Goal: Task Accomplishment & Management: Manage account settings

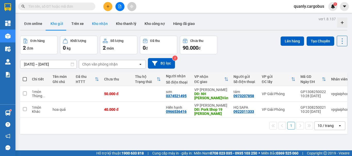
click at [98, 22] on button "Kho nhận" at bounding box center [100, 24] width 24 height 12
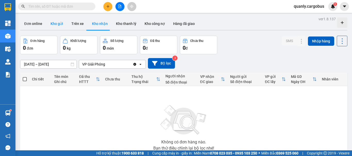
click at [57, 24] on button "Kho gửi" at bounding box center [56, 24] width 21 height 12
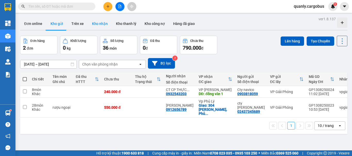
click at [100, 24] on button "Kho nhận" at bounding box center [100, 24] width 24 height 12
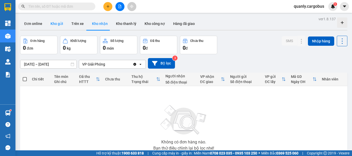
click at [54, 22] on button "Kho gửi" at bounding box center [56, 24] width 21 height 12
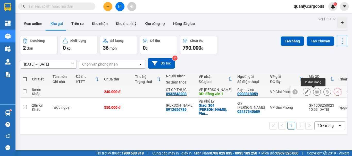
click at [315, 91] on icon at bounding box center [317, 92] width 4 height 4
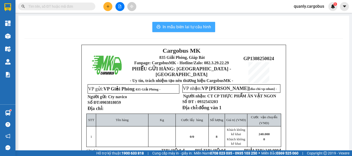
click at [200, 24] on span "In mẫu biên lai tự cấu hình" at bounding box center [187, 27] width 48 height 6
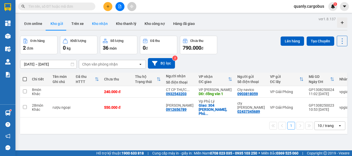
click at [103, 19] on button "Kho nhận" at bounding box center [100, 24] width 24 height 12
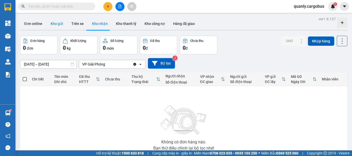
click at [60, 23] on button "Kho gửi" at bounding box center [56, 24] width 21 height 12
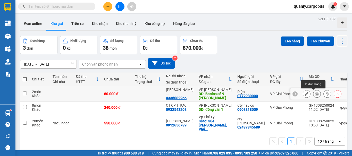
click at [315, 94] on icon at bounding box center [317, 94] width 4 height 4
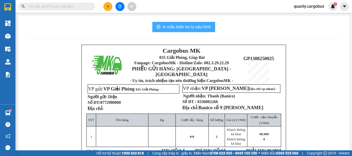
click at [197, 24] on span "In mẫu biên lai tự cấu hình" at bounding box center [187, 27] width 48 height 6
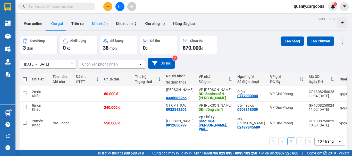
click at [96, 23] on button "Kho nhận" at bounding box center [100, 24] width 24 height 12
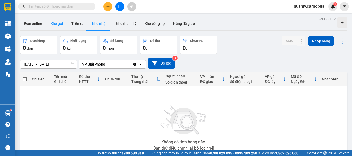
click at [58, 25] on button "Kho gửi" at bounding box center [56, 24] width 21 height 12
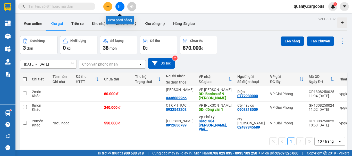
click at [120, 9] on button at bounding box center [119, 6] width 9 height 9
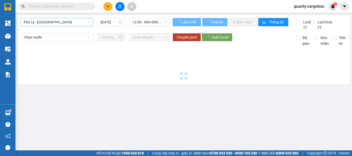
click at [49, 24] on span "Phủ Lý - [GEOGRAPHIC_DATA]" at bounding box center [57, 22] width 66 height 8
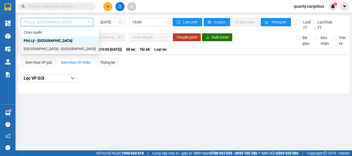
click at [44, 51] on div "[GEOGRAPHIC_DATA] - [GEOGRAPHIC_DATA]" at bounding box center [60, 49] width 72 height 6
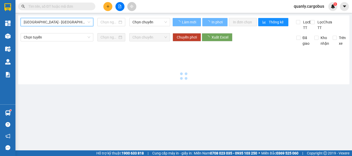
type input "[DATE]"
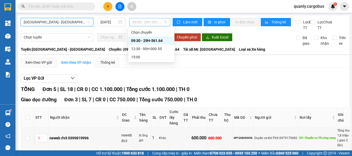
click at [147, 21] on span "09:30 - 29H-561.64" at bounding box center [149, 22] width 35 height 8
click at [151, 50] on div "12:30 - 90H-000.55" at bounding box center [151, 49] width 40 height 6
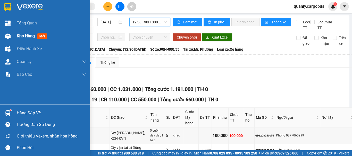
click at [9, 36] on img at bounding box center [7, 35] width 5 height 5
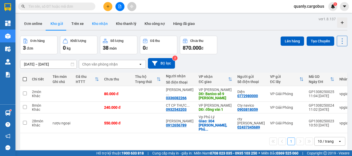
click at [98, 21] on button "Kho nhận" at bounding box center [100, 24] width 24 height 12
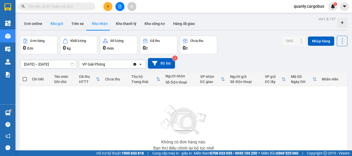
click at [53, 25] on button "Kho gửi" at bounding box center [56, 24] width 21 height 12
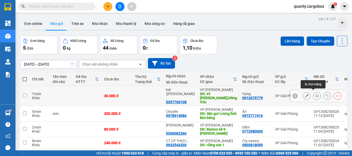
click at [315, 94] on icon at bounding box center [317, 96] width 4 height 4
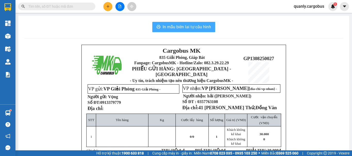
click at [175, 26] on span "In mẫu biên lai tự cấu hình" at bounding box center [187, 27] width 48 height 6
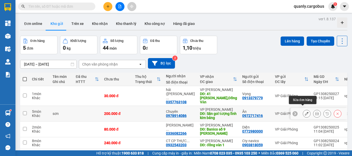
click at [305, 112] on icon at bounding box center [307, 114] width 4 height 4
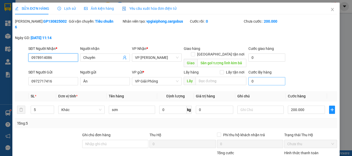
type input "0978914086"
type input "Chuyên"
type input "Sân gol tượng lĩnh kim bảng"
type input "0972717416"
type input "Ân"
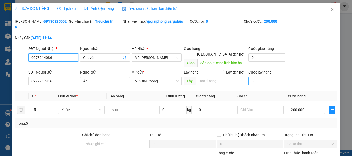
type input "200.000"
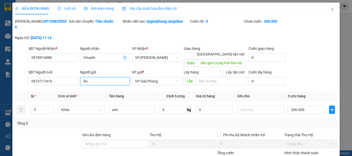
drag, startPoint x: 84, startPoint y: 71, endPoint x: 86, endPoint y: 76, distance: 5.8
click at [84, 77] on input "Ân" at bounding box center [105, 81] width 50 height 8
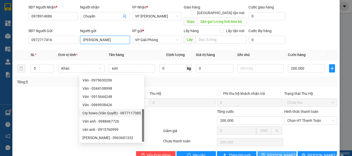
scroll to position [44, 0]
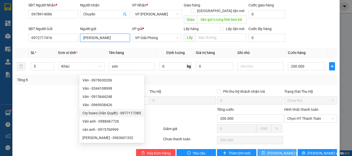
type input "[PERSON_NAME]"
click at [268, 151] on span "[PERSON_NAME] thay đổi" at bounding box center [287, 154] width 41 height 6
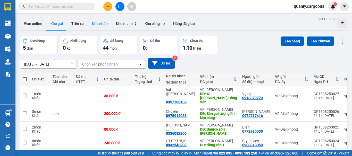
click at [102, 24] on button "Kho nhận" at bounding box center [100, 24] width 24 height 12
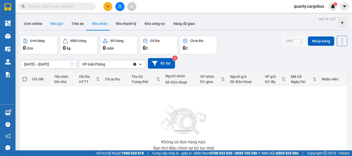
click at [54, 25] on button "Kho gửi" at bounding box center [56, 24] width 21 height 12
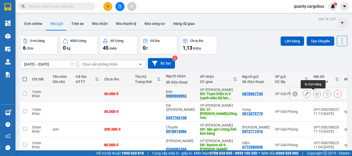
click at [315, 94] on icon at bounding box center [317, 94] width 4 height 4
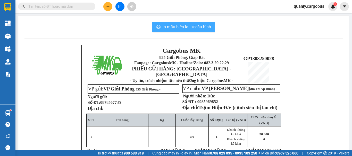
click at [193, 29] on span "In mẫu biên lai tự cấu hình" at bounding box center [187, 27] width 48 height 6
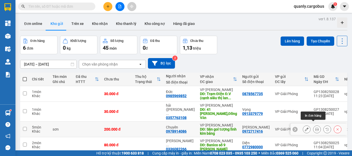
click at [315, 128] on icon at bounding box center [317, 130] width 4 height 4
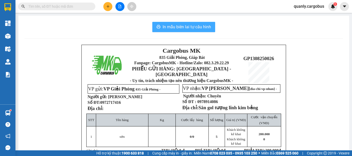
click at [202, 28] on span "In mẫu biên lai tự cấu hình" at bounding box center [187, 27] width 48 height 6
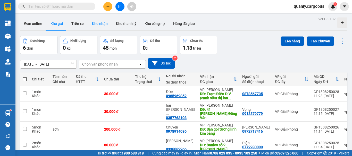
click at [100, 20] on button "Kho nhận" at bounding box center [100, 24] width 24 height 12
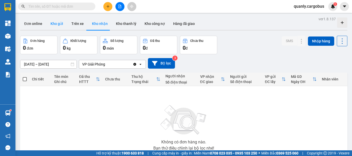
click at [56, 24] on button "Kho gửi" at bounding box center [56, 24] width 21 height 12
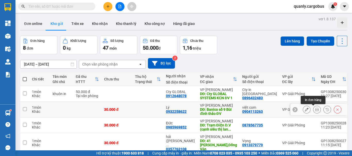
click at [313, 110] on button at bounding box center [316, 109] width 7 height 9
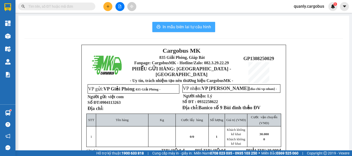
click at [195, 26] on span "In mẫu biên lai tự cấu hình" at bounding box center [187, 27] width 48 height 6
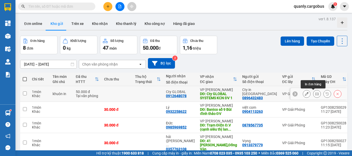
click at [313, 94] on button at bounding box center [316, 94] width 7 height 9
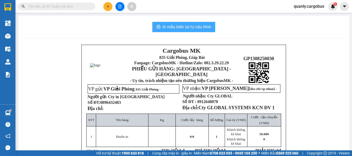
click at [176, 23] on button "In mẫu biên lai tự cấu hình" at bounding box center [183, 27] width 63 height 10
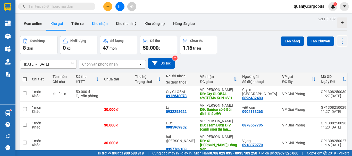
click at [98, 23] on button "Kho nhận" at bounding box center [100, 24] width 24 height 12
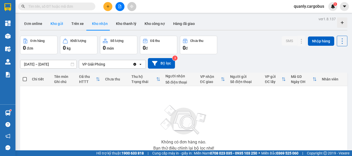
click at [57, 25] on button "Kho gửi" at bounding box center [56, 24] width 21 height 12
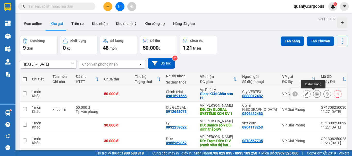
click at [315, 94] on icon at bounding box center [317, 94] width 4 height 4
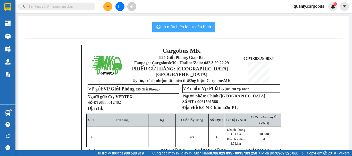
click at [190, 24] on span "In mẫu biên lai tự cấu hình" at bounding box center [187, 27] width 48 height 6
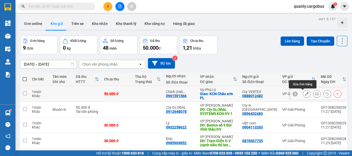
click at [305, 94] on icon at bounding box center [307, 94] width 4 height 4
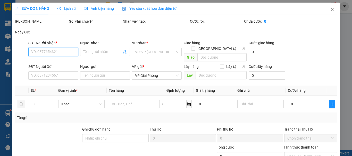
type input "0961591566"
type input "Chinh ([GEOGRAPHIC_DATA]"
checkbox input "true"
type input "KCN Châu sơn PL"
type input "0888012482"
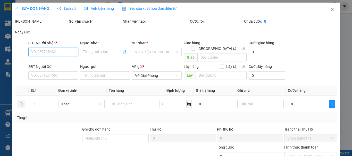
type input "Cty VERTEX"
type input "50.000"
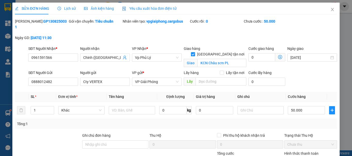
click at [310, 152] on label "Hình thức thanh toán" at bounding box center [301, 154] width 34 height 4
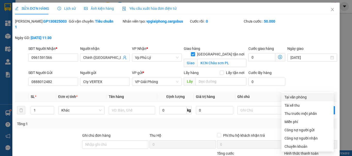
click at [294, 95] on div "Tại văn phòng" at bounding box center [307, 98] width 46 height 6
type input "0"
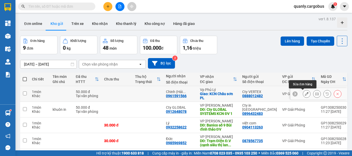
click at [305, 95] on icon at bounding box center [307, 94] width 4 height 4
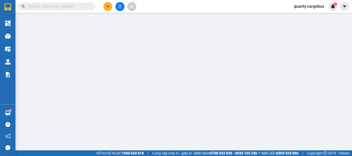
type input "0961591566"
type input "Chinh ([GEOGRAPHIC_DATA]"
checkbox input "true"
type input "KCN Châu sơn PL"
type input "0888012482"
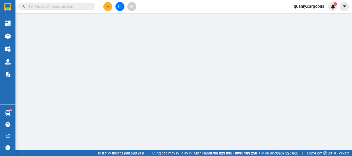
type input "Cty VERTEX"
type input "50.000"
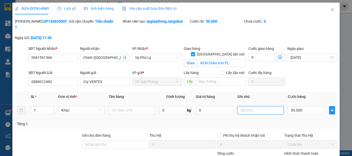
click at [241, 107] on input "text" at bounding box center [260, 110] width 46 height 8
type input "Hàng dễ vỡ"
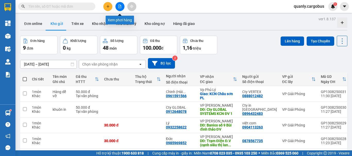
click at [120, 4] on button at bounding box center [119, 6] width 9 height 9
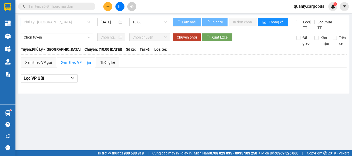
click at [36, 22] on span "Phủ Lý - [GEOGRAPHIC_DATA]" at bounding box center [57, 22] width 66 height 8
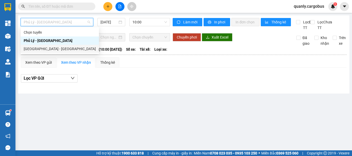
click at [29, 50] on div "[GEOGRAPHIC_DATA] - [GEOGRAPHIC_DATA]" at bounding box center [60, 49] width 72 height 6
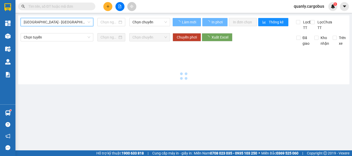
type input "[DATE]"
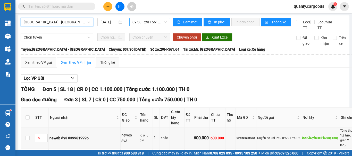
click at [148, 22] on span "09:30 - 29H-561.64" at bounding box center [149, 22] width 35 height 8
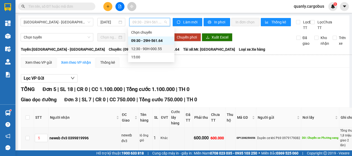
click at [145, 48] on div "12:30 - 90H-000.55" at bounding box center [151, 49] width 40 height 6
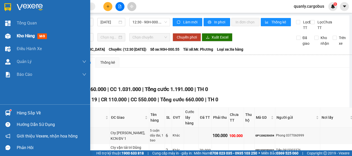
click at [8, 36] on img at bounding box center [7, 35] width 5 height 5
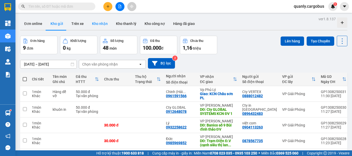
click at [100, 22] on button "Kho nhận" at bounding box center [100, 24] width 24 height 12
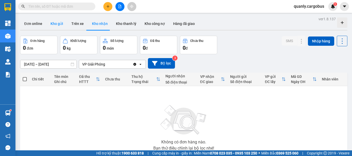
click at [57, 25] on button "Kho gửi" at bounding box center [56, 24] width 21 height 12
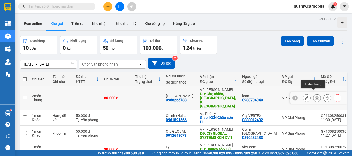
click at [315, 96] on icon at bounding box center [317, 98] width 4 height 4
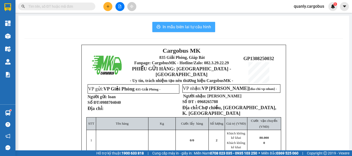
click at [188, 27] on span "In mẫu biên lai tự cấu hình" at bounding box center [187, 27] width 48 height 6
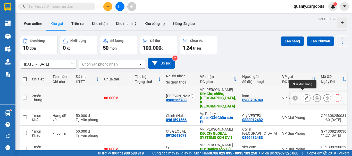
click at [305, 96] on icon at bounding box center [307, 98] width 4 height 4
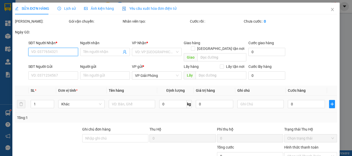
type input "0968265788"
type input "[PERSON_NAME]"
type input "Chợ chiều, [GEOGRAPHIC_DATA], K. [GEOGRAPHIC_DATA]"
type input "0988704040"
type input "loan"
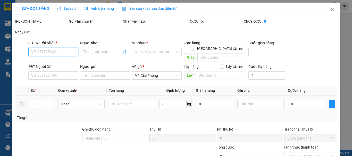
type input "80.000"
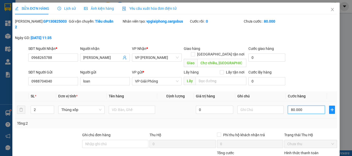
click at [290, 106] on input "80.000" at bounding box center [306, 110] width 37 height 8
type input "10.000"
type input "100.000"
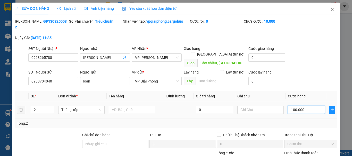
type input "100.000"
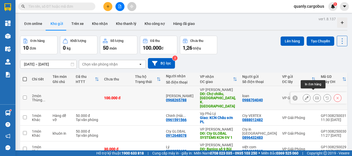
click at [315, 96] on icon at bounding box center [317, 98] width 4 height 4
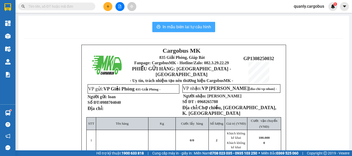
click at [196, 27] on span "In mẫu biên lai tự cấu hình" at bounding box center [187, 27] width 48 height 6
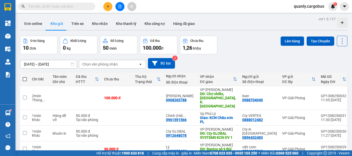
drag, startPoint x: 26, startPoint y: 80, endPoint x: 28, endPoint y: 78, distance: 2.9
click at [26, 79] on span at bounding box center [25, 79] width 4 height 4
click at [25, 77] on input "checkbox" at bounding box center [25, 77] width 0 height 0
checkbox input "true"
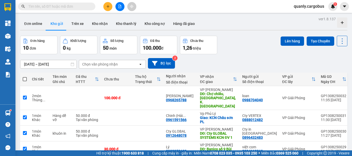
checkbox input "true"
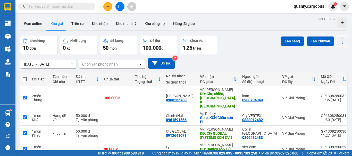
checkbox input "true"
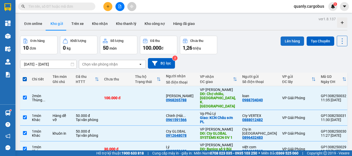
click at [283, 39] on button "Lên hàng" at bounding box center [292, 41] width 23 height 9
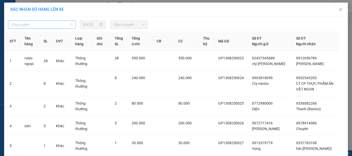
click at [34, 23] on span "Chọn tuyến" at bounding box center [42, 25] width 62 height 8
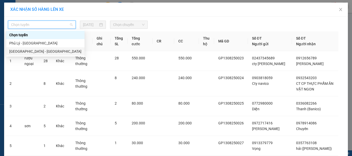
click at [27, 52] on div "[GEOGRAPHIC_DATA] - [GEOGRAPHIC_DATA]" at bounding box center [45, 52] width 72 height 6
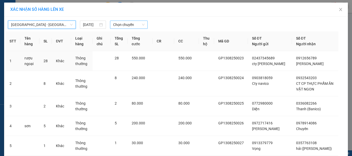
click at [136, 24] on span "Chọn chuyến" at bounding box center [129, 25] width 32 height 8
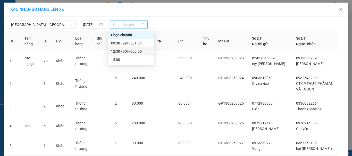
click at [132, 51] on div "12:30 - 90H-000.55" at bounding box center [131, 52] width 40 height 6
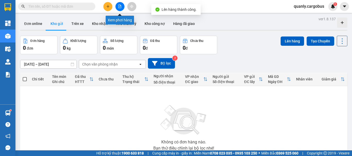
click at [118, 8] on icon "file-add" at bounding box center [120, 7] width 4 height 4
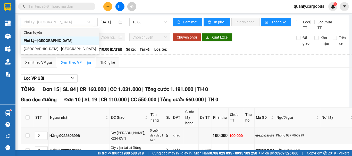
click at [61, 23] on span "Phủ Lý - [GEOGRAPHIC_DATA]" at bounding box center [57, 22] width 66 height 8
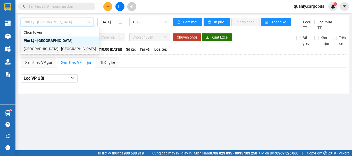
click at [35, 48] on div "[GEOGRAPHIC_DATA] - [GEOGRAPHIC_DATA]" at bounding box center [60, 49] width 72 height 6
type input "[DATE]"
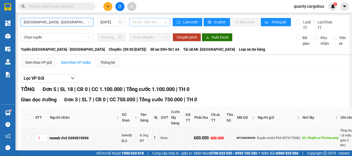
click at [137, 22] on span "09:30 - 29H-561.64" at bounding box center [149, 22] width 35 height 8
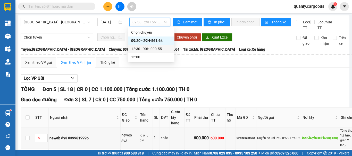
click at [150, 48] on div "12:30 - 90H-000.55" at bounding box center [151, 49] width 40 height 6
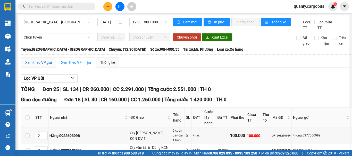
click at [38, 65] on div "Xem theo VP gửi" at bounding box center [38, 63] width 27 height 6
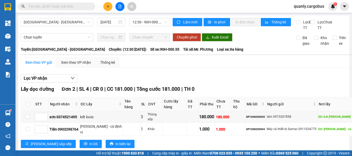
checkbox input "true"
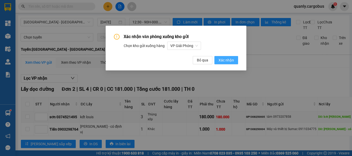
click at [230, 58] on span "Xác nhận" at bounding box center [225, 60] width 15 height 6
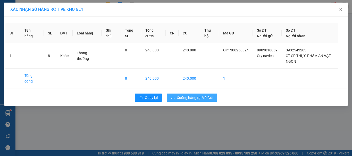
click at [212, 96] on span "Xuống hàng tại VP Gửi" at bounding box center [195, 98] width 36 height 6
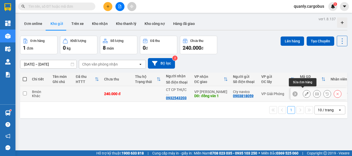
click at [305, 92] on icon at bounding box center [307, 94] width 4 height 4
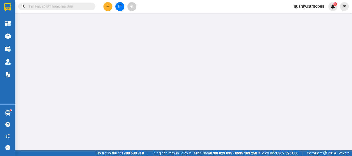
type input "0932543203"
type input "CT CP THỰC PHẨM ĂN VẶT NGON"
type input "đồng văn 1"
type input "0903818059"
type input "Cty navico"
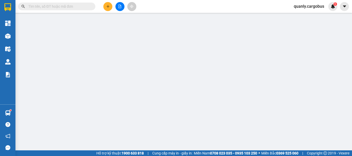
type input "240.000"
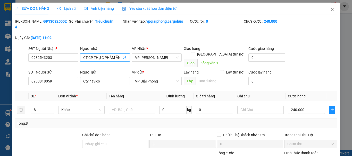
click at [92, 55] on input "CT CP THỰC PHẨM ĂN VẶT NGON" at bounding box center [102, 58] width 38 height 6
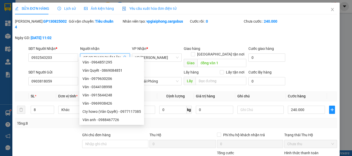
click at [120, 55] on input "CT CP THỰC PHẨM ĂN VẶT NGON" at bounding box center [102, 58] width 38 height 6
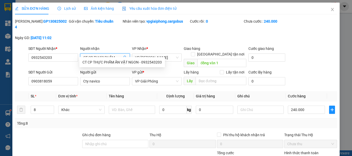
click at [92, 55] on input "CT CP THỰC PHẨM" at bounding box center [102, 58] width 38 height 6
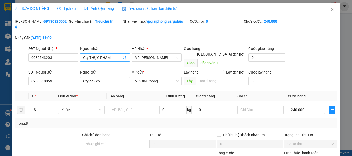
click at [109, 55] on input "Cty THỰC PHẨM" at bounding box center [102, 58] width 38 height 6
type input "Cty Thực Phẩm ăn vặt"
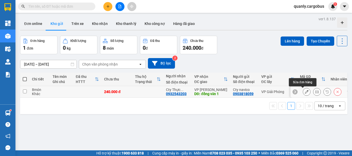
click at [305, 91] on icon at bounding box center [307, 92] width 4 height 4
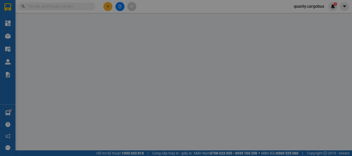
type input "0932543203"
type input "Cty Thực Phẩm ăn vặt"
type input "đồng văn 1"
type input "0903818059"
type input "Cty navico"
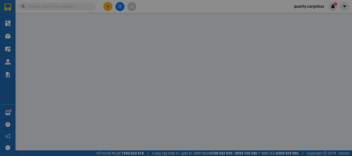
type input "240.000"
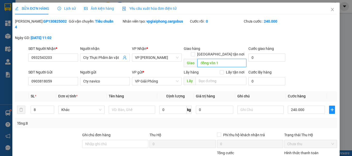
click at [206, 59] on input "đồng văn 1" at bounding box center [221, 63] width 49 height 8
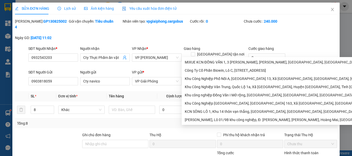
type input "KCN Đ văn 1"
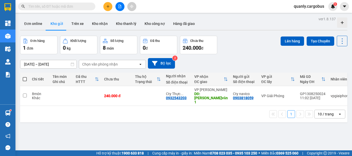
click at [25, 80] on span at bounding box center [25, 79] width 4 height 4
click at [25, 77] on input "checkbox" at bounding box center [25, 77] width 0 height 0
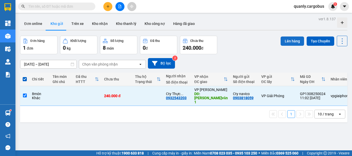
click at [291, 40] on button "Lên hàng" at bounding box center [292, 41] width 23 height 9
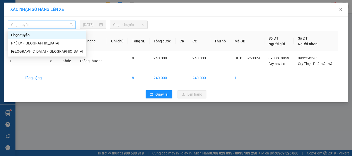
click at [43, 24] on span "Chọn tuyến" at bounding box center [42, 25] width 62 height 8
click at [34, 50] on div "[GEOGRAPHIC_DATA] - [GEOGRAPHIC_DATA]" at bounding box center [47, 52] width 72 height 6
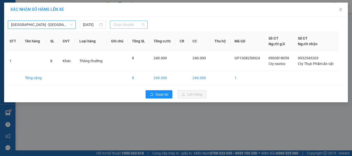
click at [124, 22] on span "Chọn chuyến" at bounding box center [129, 25] width 32 height 8
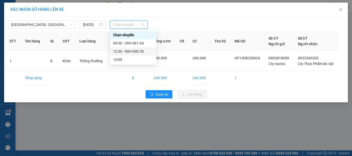
click at [133, 51] on div "12:30 - 90H-000.55" at bounding box center [133, 52] width 40 height 6
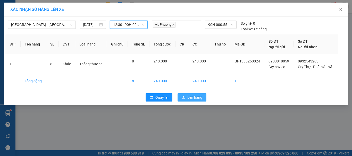
click at [196, 98] on span "Lên hàng" at bounding box center [194, 98] width 15 height 6
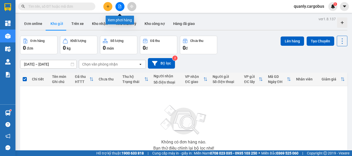
click at [121, 6] on icon "file-add" at bounding box center [120, 7] width 4 height 4
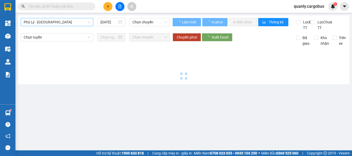
click at [53, 23] on span "Phủ Lý - [GEOGRAPHIC_DATA]" at bounding box center [57, 22] width 66 height 8
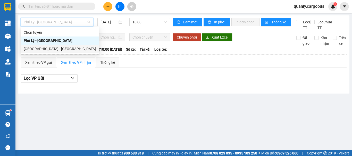
click at [46, 47] on div "[GEOGRAPHIC_DATA] - [GEOGRAPHIC_DATA]" at bounding box center [60, 49] width 72 height 6
type input "[DATE]"
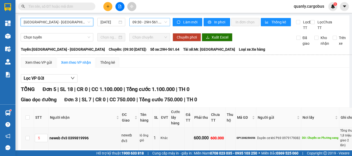
click at [147, 22] on span "09:30 - 29H-561.64" at bounding box center [149, 22] width 35 height 8
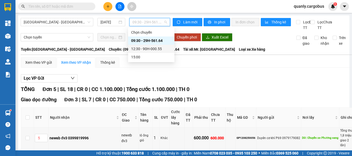
click at [154, 48] on div "12:30 - 90H-000.55" at bounding box center [151, 49] width 40 height 6
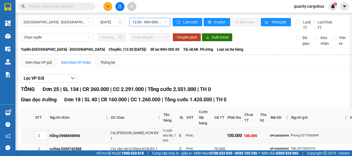
type input "1"
click at [46, 145] on span "Increase Value" at bounding box center [45, 147] width 6 height 5
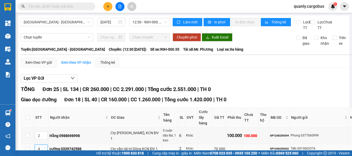
type input "5"
click at [47, 132] on span "Increase Value" at bounding box center [45, 134] width 6 height 5
type input "5"
click at [47, 132] on span "Increase Value" at bounding box center [45, 134] width 6 height 5
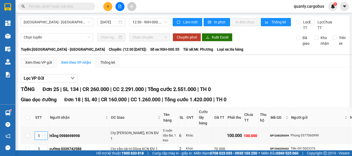
type input "5"
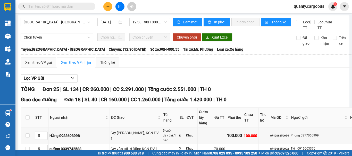
type input "3"
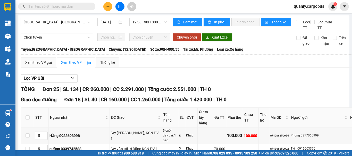
type input "7"
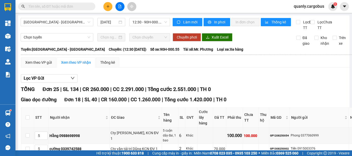
type input "7"
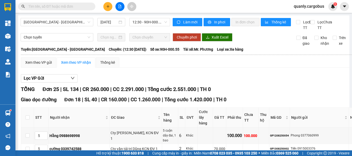
type input "8"
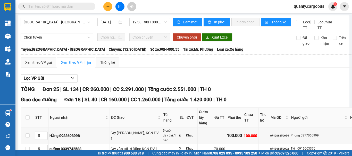
type input "4"
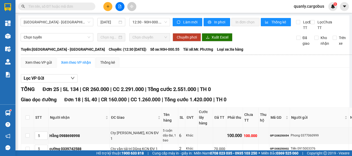
type input "4"
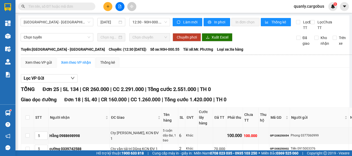
type input "7"
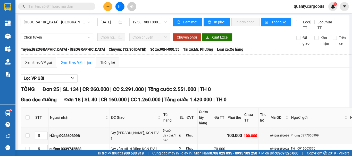
type input "6"
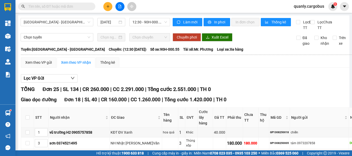
type input "4"
type input "5"
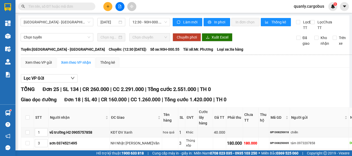
type input "10"
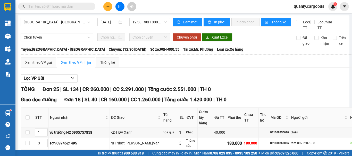
type input "11"
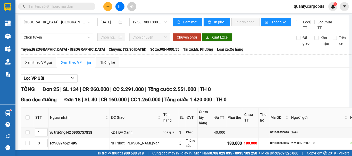
type input "12"
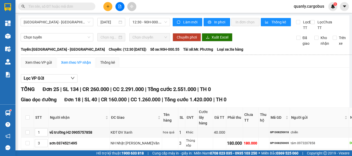
type input "2"
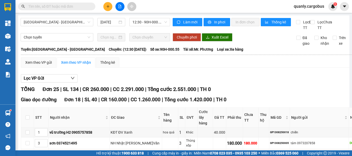
type input "3"
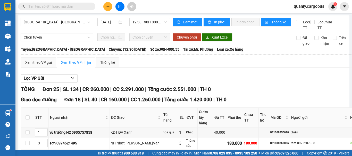
type input "4"
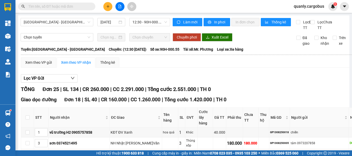
type input "6"
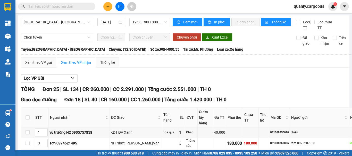
type input "6"
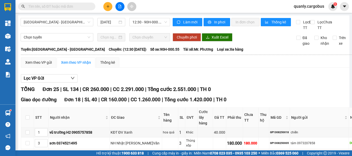
type input "6"
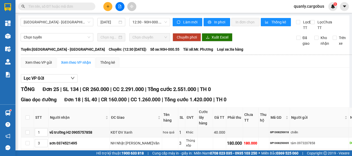
type input "3"
type input "4"
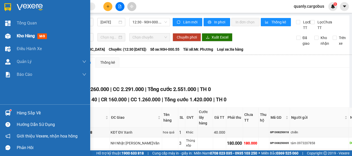
click at [9, 35] on img at bounding box center [7, 35] width 5 height 5
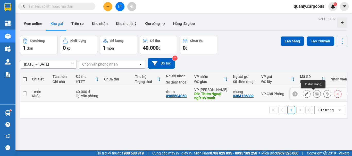
click at [314, 96] on button at bounding box center [316, 94] width 7 height 9
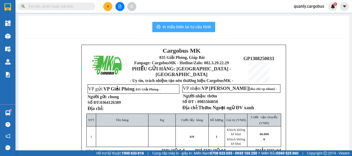
click at [199, 26] on span "In mẫu biên lai tự cấu hình" at bounding box center [187, 27] width 48 height 6
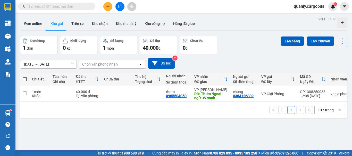
click at [24, 79] on span at bounding box center [25, 79] width 4 height 4
click at [25, 77] on input "checkbox" at bounding box center [25, 77] width 0 height 0
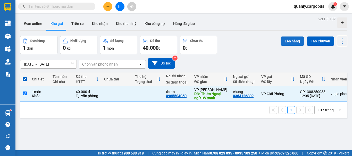
click at [281, 40] on button "Lên hàng" at bounding box center [292, 41] width 23 height 9
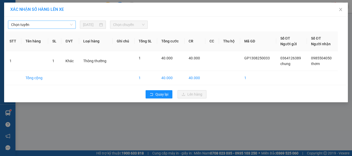
drag, startPoint x: 36, startPoint y: 20, endPoint x: 39, endPoint y: 24, distance: 6.2
click at [37, 20] on div "Chọn tuyến [DATE] Chọn chuyến" at bounding box center [175, 23] width 341 height 11
drag, startPoint x: 44, startPoint y: 23, endPoint x: 44, endPoint y: 26, distance: 3.2
click at [44, 26] on span "Chọn tuyến" at bounding box center [42, 25] width 62 height 8
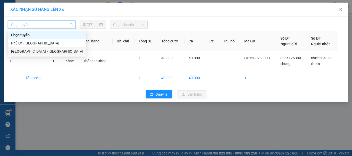
drag, startPoint x: 29, startPoint y: 49, endPoint x: 69, endPoint y: 41, distance: 40.7
click at [34, 49] on div "[GEOGRAPHIC_DATA] - [GEOGRAPHIC_DATA]" at bounding box center [47, 52] width 72 height 6
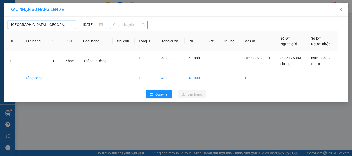
click at [123, 25] on span "Chọn chuyến" at bounding box center [129, 25] width 32 height 8
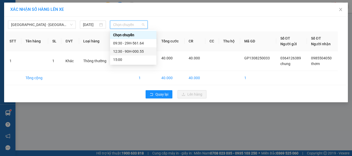
click at [132, 52] on div "12:30 - 90H-000.55" at bounding box center [133, 52] width 40 height 6
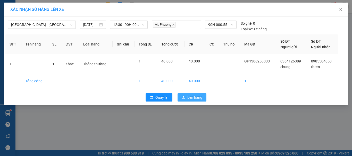
click at [190, 95] on span "Lên hàng" at bounding box center [194, 98] width 15 height 6
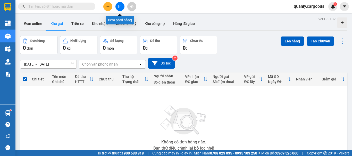
click at [117, 5] on button at bounding box center [119, 6] width 9 height 9
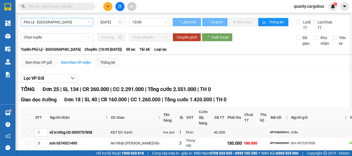
click at [49, 24] on span "Phủ Lý - [GEOGRAPHIC_DATA]" at bounding box center [57, 22] width 66 height 8
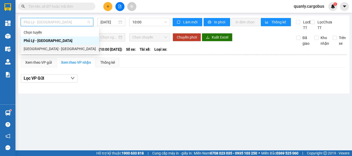
click at [43, 50] on div "[GEOGRAPHIC_DATA] - [GEOGRAPHIC_DATA]" at bounding box center [60, 49] width 72 height 6
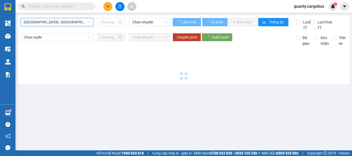
type input "[DATE]"
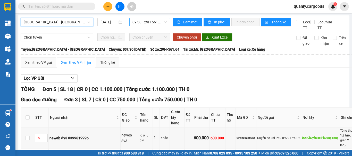
click at [141, 22] on span "09:30 - 29H-561.64" at bounding box center [149, 22] width 35 height 8
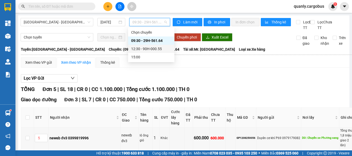
click at [150, 48] on div "12:30 - 90H-000.55" at bounding box center [151, 49] width 40 height 6
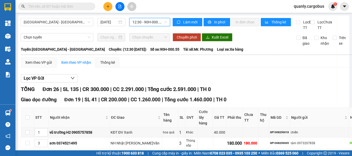
scroll to position [206, 0]
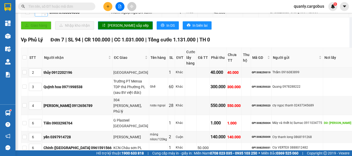
click at [45, 12] on icon "up" at bounding box center [45, 11] width 2 height 2
type input "1"
click at [111, 28] on span "[PERSON_NAME] sắp xếp" at bounding box center [128, 26] width 41 height 6
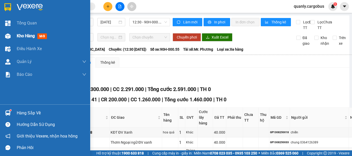
click at [8, 34] on img at bounding box center [7, 35] width 5 height 5
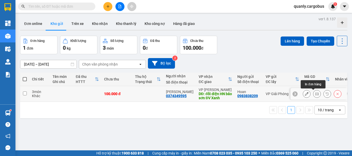
click at [315, 94] on icon at bounding box center [317, 94] width 4 height 4
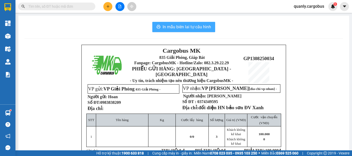
click at [171, 26] on span "In mẫu biên lai tự cấu hình" at bounding box center [187, 27] width 48 height 6
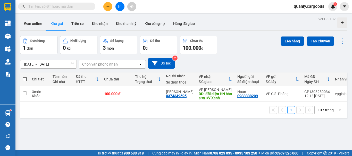
click at [25, 78] on span at bounding box center [25, 79] width 4 height 4
click at [25, 77] on input "checkbox" at bounding box center [25, 77] width 0 height 0
checkbox input "true"
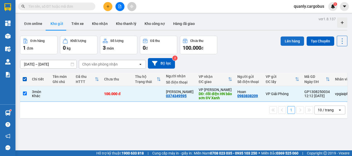
click at [283, 41] on button "Lên hàng" at bounding box center [292, 41] width 23 height 9
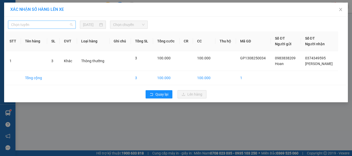
click at [48, 25] on span "Chọn tuyến" at bounding box center [42, 25] width 62 height 8
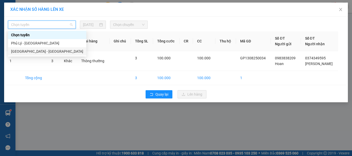
click at [26, 51] on div "[GEOGRAPHIC_DATA] - [GEOGRAPHIC_DATA]" at bounding box center [47, 52] width 72 height 6
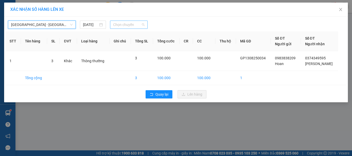
drag, startPoint x: 128, startPoint y: 25, endPoint x: 140, endPoint y: 36, distance: 16.4
click at [129, 25] on span "Chọn chuyến" at bounding box center [129, 25] width 32 height 8
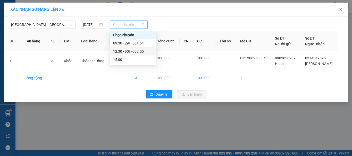
click at [130, 49] on div "12:30 - 90H-000.55" at bounding box center [133, 52] width 40 height 6
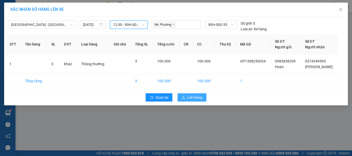
click at [198, 96] on span "Lên hàng" at bounding box center [194, 98] width 15 height 6
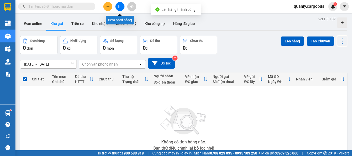
click at [120, 4] on button at bounding box center [119, 6] width 9 height 9
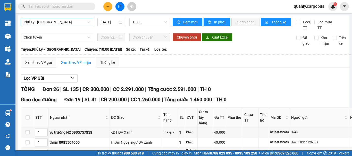
click at [66, 23] on span "Phủ Lý - [GEOGRAPHIC_DATA]" at bounding box center [57, 22] width 66 height 8
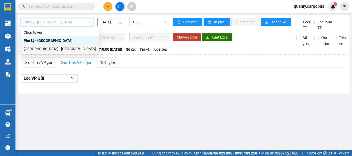
drag, startPoint x: 46, startPoint y: 49, endPoint x: 121, endPoint y: 26, distance: 78.4
click at [51, 47] on div "[GEOGRAPHIC_DATA] - [GEOGRAPHIC_DATA]" at bounding box center [60, 49] width 72 height 6
type input "[DATE]"
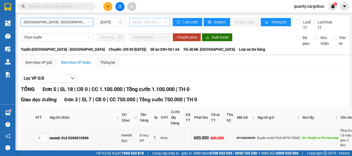
click at [141, 22] on span "09:30 - 29H-561.64" at bounding box center [149, 22] width 35 height 8
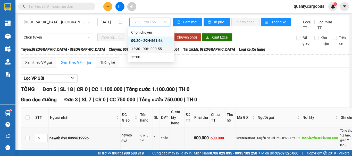
click at [148, 48] on div "12:30 - 90H-000.55" at bounding box center [151, 49] width 40 height 6
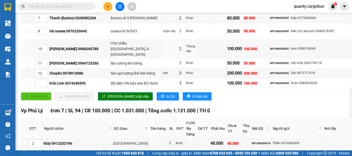
scroll to position [335, 0]
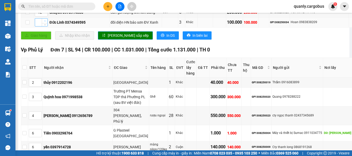
click at [44, 23] on span "up" at bounding box center [44, 21] width 3 height 3
type input "1"
click at [112, 38] on span "[PERSON_NAME] sắp xếp" at bounding box center [128, 36] width 41 height 6
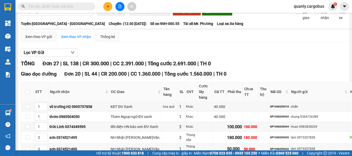
scroll to position [0, 0]
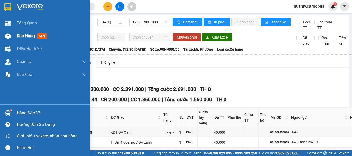
click at [8, 33] on img at bounding box center [7, 35] width 5 height 5
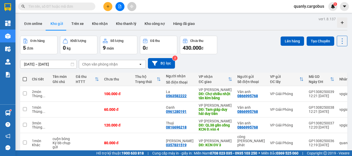
scroll to position [26, 0]
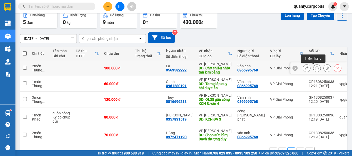
click at [315, 68] on icon at bounding box center [317, 68] width 4 height 4
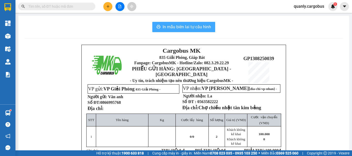
click at [190, 27] on span "In mẫu biên lai tự cấu hình" at bounding box center [187, 27] width 48 height 6
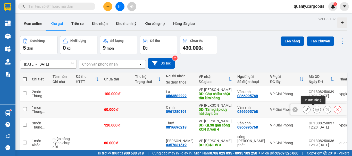
click at [315, 110] on icon at bounding box center [317, 110] width 4 height 4
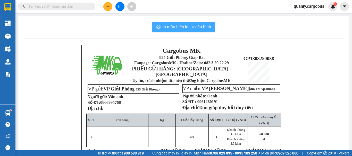
click at [199, 26] on span "In mẫu biên lai tự cấu hình" at bounding box center [187, 27] width 48 height 6
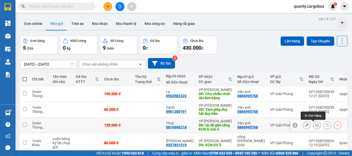
click at [315, 126] on icon at bounding box center [317, 126] width 4 height 4
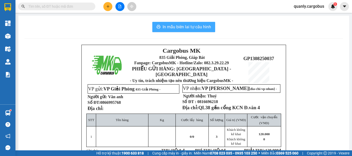
click at [192, 26] on span "In mẫu biên lai tự cấu hình" at bounding box center [187, 27] width 48 height 6
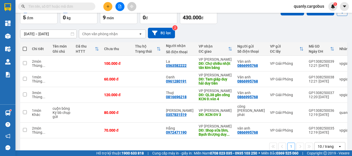
scroll to position [37, 0]
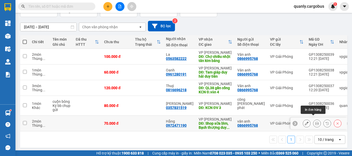
click at [315, 122] on icon at bounding box center [317, 124] width 4 height 4
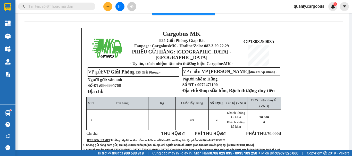
scroll to position [12, 0]
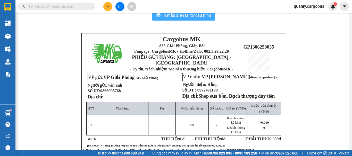
click at [191, 16] on span "In mẫu biên lai tự cấu hình" at bounding box center [187, 15] width 48 height 6
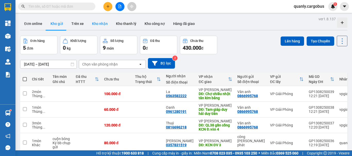
click at [99, 23] on button "Kho nhận" at bounding box center [100, 24] width 24 height 12
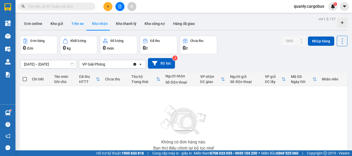
drag, startPoint x: 55, startPoint y: 25, endPoint x: 78, endPoint y: 26, distance: 22.7
click at [55, 25] on button "Kho gửi" at bounding box center [56, 24] width 21 height 12
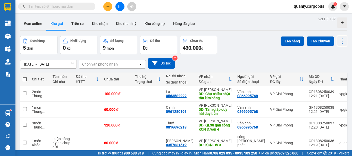
click at [24, 78] on span at bounding box center [25, 79] width 4 height 4
click at [25, 77] on input "checkbox" at bounding box center [25, 77] width 0 height 0
checkbox input "true"
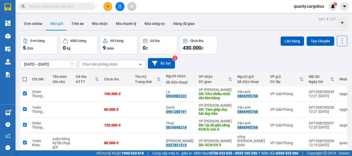
checkbox input "true"
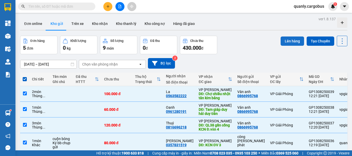
click at [286, 40] on button "Lên hàng" at bounding box center [292, 41] width 23 height 9
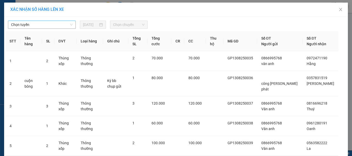
click at [46, 23] on span "Chọn tuyến" at bounding box center [42, 25] width 62 height 8
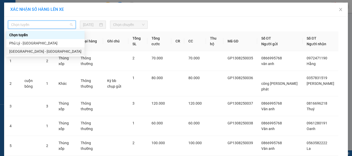
click at [30, 51] on div "[GEOGRAPHIC_DATA] - [GEOGRAPHIC_DATA]" at bounding box center [45, 52] width 72 height 6
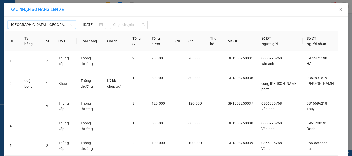
drag, startPoint x: 128, startPoint y: 25, endPoint x: 148, endPoint y: 54, distance: 35.5
click at [128, 25] on span "Chọn chuyến" at bounding box center [129, 25] width 32 height 8
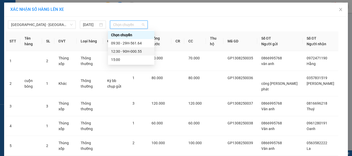
click at [131, 51] on div "12:30 - 90H-000.55" at bounding box center [131, 52] width 40 height 6
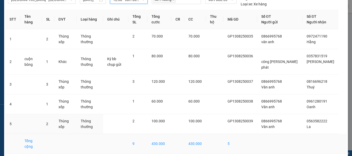
scroll to position [46, 0]
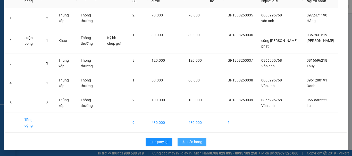
click at [191, 142] on span "Lên hàng" at bounding box center [194, 142] width 15 height 6
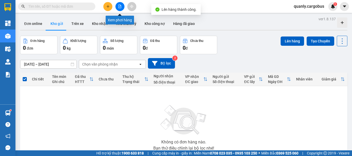
click at [119, 3] on button at bounding box center [119, 6] width 9 height 9
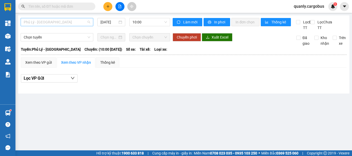
click at [64, 21] on span "Phủ Lý - [GEOGRAPHIC_DATA]" at bounding box center [57, 22] width 66 height 8
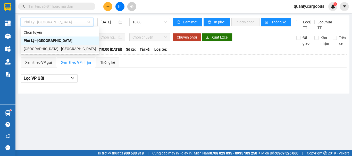
click at [46, 49] on div "[GEOGRAPHIC_DATA] - [GEOGRAPHIC_DATA]" at bounding box center [60, 49] width 72 height 6
type input "[DATE]"
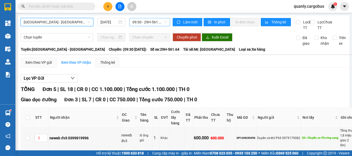
click at [156, 22] on span "09:30 - 29H-561.64" at bounding box center [149, 22] width 35 height 8
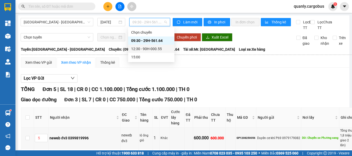
click at [147, 48] on div "12:30 - 90H-000.55" at bounding box center [151, 49] width 40 height 6
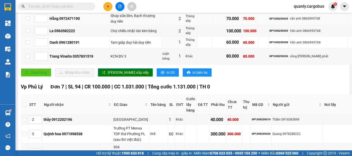
scroll to position [335, 0]
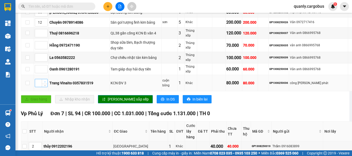
click at [45, 83] on span "up" at bounding box center [44, 81] width 3 height 3
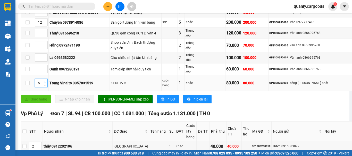
click at [45, 83] on span "up" at bounding box center [44, 81] width 3 height 3
type input "8"
click at [112, 102] on span "[PERSON_NAME] sắp xếp" at bounding box center [128, 100] width 41 height 6
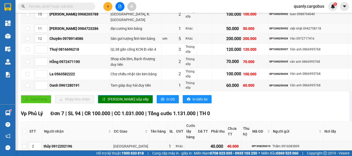
scroll to position [361, 0]
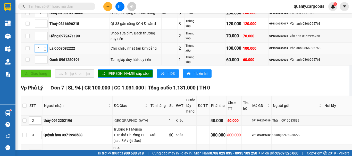
click at [45, 49] on span "up" at bounding box center [44, 47] width 3 height 3
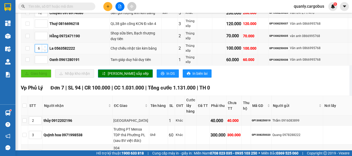
click at [45, 49] on span "Increase Value" at bounding box center [45, 47] width 6 height 5
click at [45, 48] on icon "up" at bounding box center [45, 47] width 2 height 2
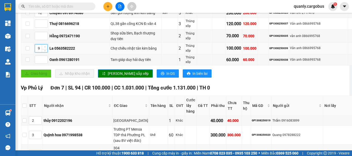
type input "10"
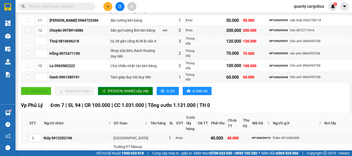
scroll to position [335, 0]
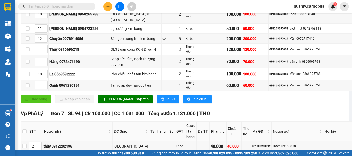
click at [117, 102] on span "[PERSON_NAME] sắp xếp" at bounding box center [128, 100] width 41 height 6
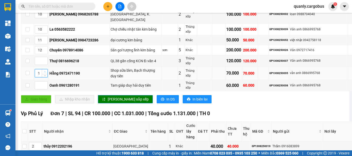
click at [44, 73] on icon "up" at bounding box center [45, 72] width 2 height 2
click at [45, 73] on icon "up" at bounding box center [45, 72] width 2 height 2
click at [46, 73] on icon "up" at bounding box center [45, 72] width 2 height 2
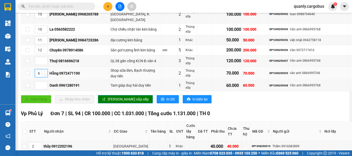
click at [46, 73] on icon "up" at bounding box center [45, 72] width 2 height 2
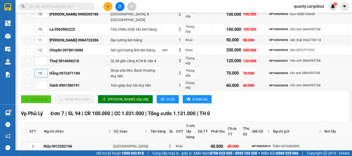
click at [45, 73] on icon "up" at bounding box center [45, 72] width 2 height 2
type input "11"
click at [43, 86] on span "Increase Value" at bounding box center [45, 84] width 6 height 5
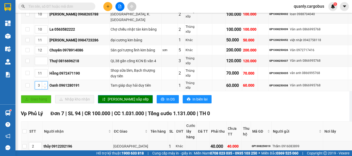
click at [43, 86] on span "Increase Value" at bounding box center [45, 84] width 6 height 5
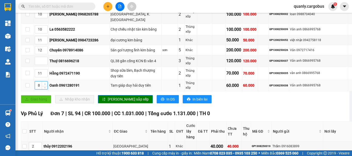
click at [43, 86] on span "Increase Value" at bounding box center [45, 84] width 6 height 5
type input "11"
click at [43, 86] on span "Increase Value" at bounding box center [45, 84] width 6 height 5
type input "12"
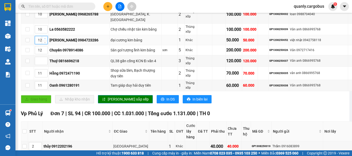
click at [46, 40] on span "up" at bounding box center [44, 38] width 3 height 3
click at [45, 49] on icon "up" at bounding box center [45, 48] width 2 height 1
type input "13"
click at [46, 61] on span "up" at bounding box center [44, 59] width 3 height 3
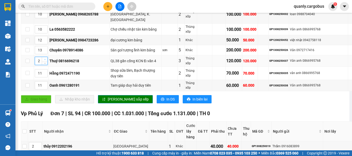
click at [46, 61] on span "up" at bounding box center [44, 59] width 3 height 3
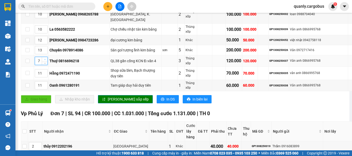
click at [46, 61] on span "up" at bounding box center [44, 59] width 3 height 3
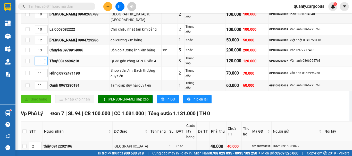
type input "12"
click at [46, 40] on span "up" at bounding box center [44, 38] width 3 height 3
type input "13"
click at [45, 54] on span "Decrease Value" at bounding box center [45, 51] width 6 height 5
type input "12"
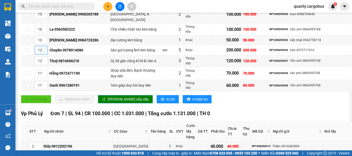
click at [109, 102] on span "[PERSON_NAME] sắp xếp" at bounding box center [128, 100] width 41 height 6
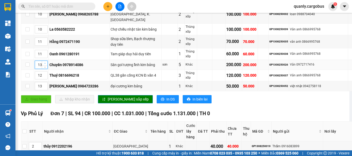
click at [45, 64] on icon "up" at bounding box center [45, 64] width 2 height 2
click at [45, 67] on icon "down" at bounding box center [45, 67] width 2 height 2
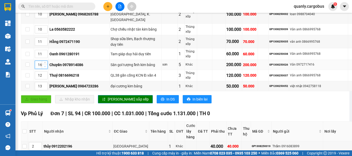
type input "15"
click at [112, 102] on span "[PERSON_NAME] sắp xếp" at bounding box center [128, 100] width 41 height 6
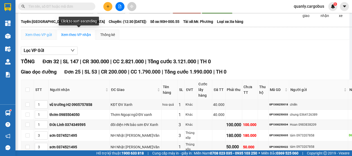
scroll to position [26, 0]
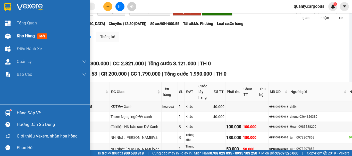
click at [9, 35] on img at bounding box center [7, 35] width 5 height 5
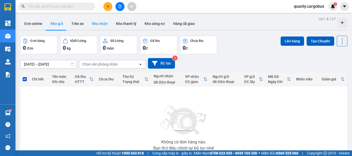
click at [102, 25] on button "Kho nhận" at bounding box center [100, 24] width 24 height 12
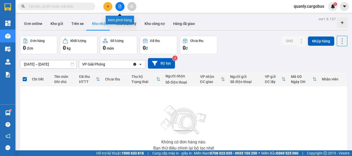
click at [121, 6] on icon "file-add" at bounding box center [120, 7] width 4 height 4
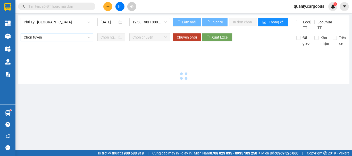
click at [52, 21] on span "Phủ Lý - [GEOGRAPHIC_DATA]" at bounding box center [57, 22] width 66 height 8
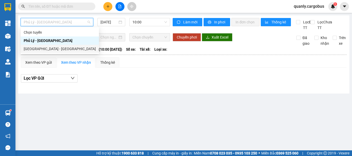
click at [35, 49] on div "[GEOGRAPHIC_DATA] - [GEOGRAPHIC_DATA]" at bounding box center [60, 49] width 72 height 6
type input "[DATE]"
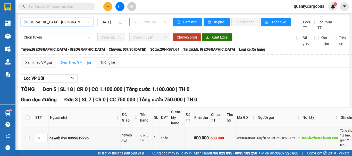
click at [144, 21] on span "09:30 - 29H-561.64" at bounding box center [149, 22] width 35 height 8
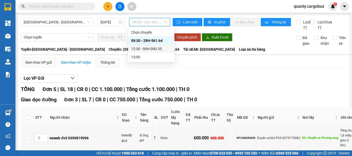
click at [146, 47] on div "12:30 - 90H-000.55" at bounding box center [151, 49] width 40 height 6
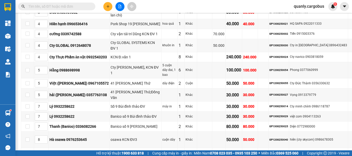
scroll to position [129, 0]
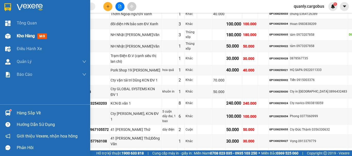
click at [7, 37] on img at bounding box center [7, 35] width 5 height 5
click at [8, 36] on img at bounding box center [7, 35] width 5 height 5
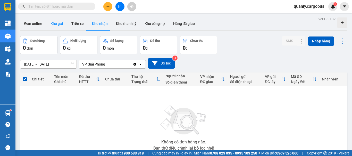
click at [55, 23] on button "Kho gửi" at bounding box center [56, 24] width 21 height 12
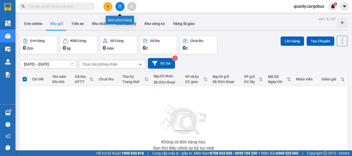
click at [121, 7] on icon "file-add" at bounding box center [120, 7] width 4 height 4
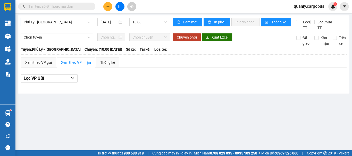
click at [58, 22] on span "Phủ Lý - [GEOGRAPHIC_DATA]" at bounding box center [57, 22] width 66 height 8
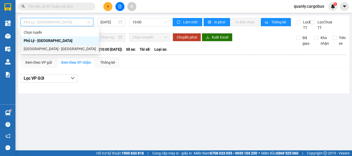
click at [44, 48] on div "[GEOGRAPHIC_DATA] - [GEOGRAPHIC_DATA]" at bounding box center [60, 49] width 72 height 6
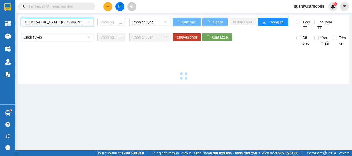
type input "[DATE]"
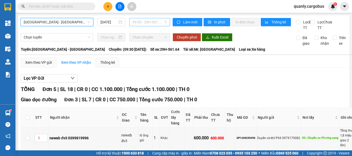
click at [148, 22] on span "09:30 - 29H-561.64" at bounding box center [149, 22] width 35 height 8
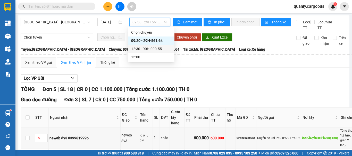
click at [147, 49] on div "12:30 - 90H-000.55" at bounding box center [151, 49] width 40 height 6
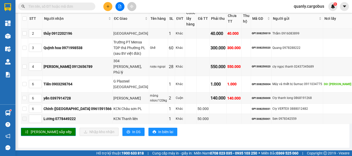
scroll to position [464, 0]
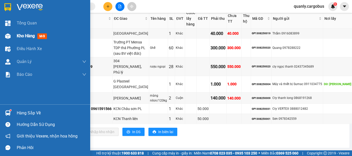
click at [7, 35] on img at bounding box center [7, 35] width 5 height 5
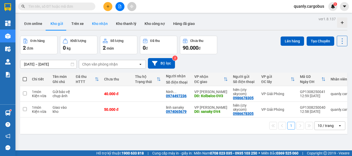
click at [94, 24] on button "Kho nhận" at bounding box center [100, 24] width 24 height 12
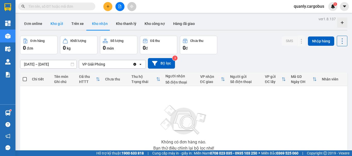
click at [55, 25] on button "Kho gửi" at bounding box center [56, 24] width 21 height 12
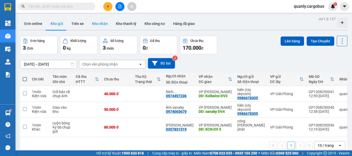
click at [103, 23] on button "Kho nhận" at bounding box center [100, 24] width 24 height 12
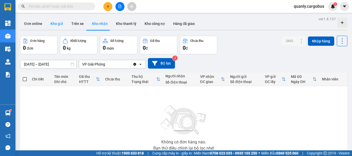
click at [52, 24] on button "Kho gửi" at bounding box center [56, 24] width 21 height 12
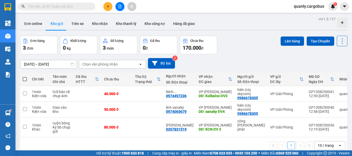
click at [25, 78] on span at bounding box center [25, 79] width 4 height 4
click at [25, 77] on input "checkbox" at bounding box center [25, 77] width 0 height 0
checkbox input "true"
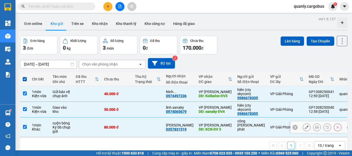
click at [24, 125] on input "checkbox" at bounding box center [25, 127] width 4 height 4
checkbox input "false"
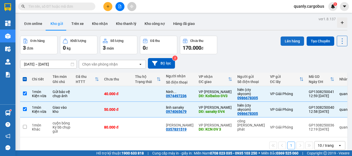
click at [292, 41] on button "Lên hàng" at bounding box center [292, 41] width 23 height 9
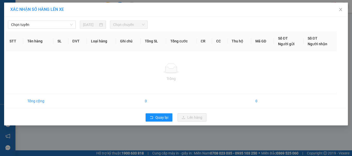
click at [51, 20] on div "Chọn tuyến [DATE] Chọn chuyến" at bounding box center [175, 23] width 341 height 11
click at [43, 25] on span "Chọn tuyến" at bounding box center [42, 25] width 62 height 8
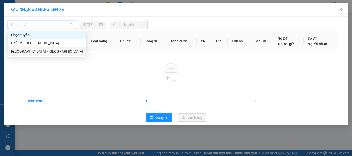
click at [28, 49] on div "[GEOGRAPHIC_DATA] - [GEOGRAPHIC_DATA]" at bounding box center [47, 52] width 72 height 6
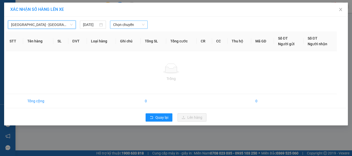
click at [120, 25] on span "Chọn chuyến" at bounding box center [129, 25] width 32 height 8
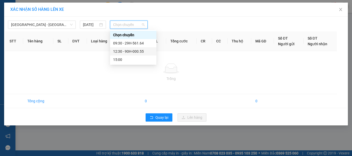
click at [131, 50] on div "12:30 - 90H-000.55" at bounding box center [133, 52] width 40 height 6
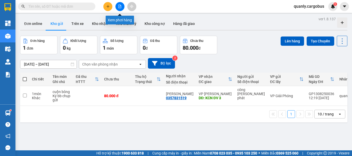
click at [119, 7] on icon "file-add" at bounding box center [120, 7] width 4 height 4
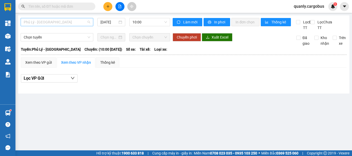
click at [71, 23] on span "Phủ Lý - [GEOGRAPHIC_DATA]" at bounding box center [57, 22] width 66 height 8
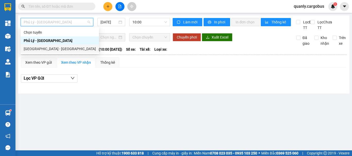
drag, startPoint x: 47, startPoint y: 48, endPoint x: 68, endPoint y: 41, distance: 21.9
click at [47, 48] on div "[GEOGRAPHIC_DATA] - [GEOGRAPHIC_DATA]" at bounding box center [60, 49] width 72 height 6
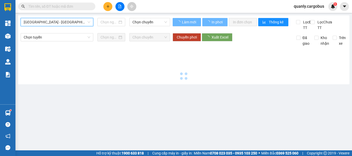
type input "[DATE]"
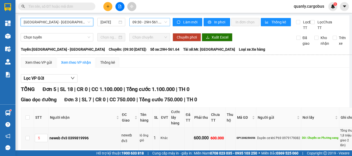
click at [147, 20] on span "09:30 - 29H-561.64" at bounding box center [149, 22] width 35 height 8
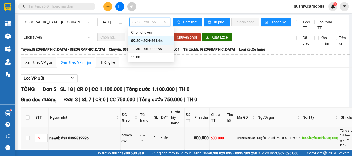
click at [159, 48] on div "12:30 - 90H-000.55" at bounding box center [151, 49] width 40 height 6
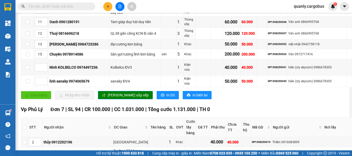
scroll to position [361, 0]
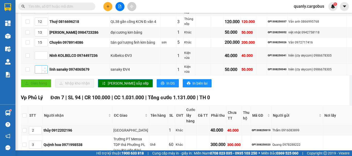
click at [45, 69] on icon "up" at bounding box center [45, 68] width 2 height 2
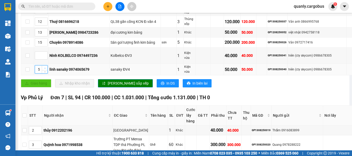
click at [45, 69] on icon "up" at bounding box center [45, 68] width 2 height 2
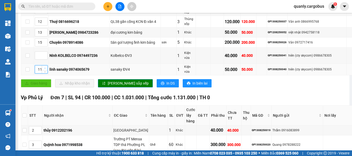
click at [45, 69] on icon "up" at bounding box center [45, 68] width 2 height 2
type input "12"
click at [45, 69] on icon "up" at bounding box center [45, 68] width 2 height 2
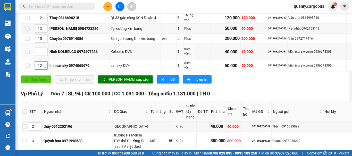
scroll to position [386, 0]
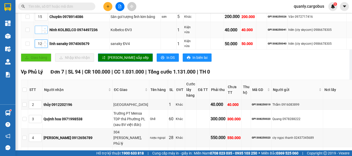
click at [46, 31] on span "Increase Value" at bounding box center [45, 28] width 6 height 5
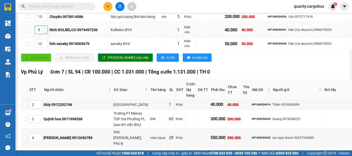
click at [46, 31] on span "Increase Value" at bounding box center [45, 28] width 6 height 5
click at [44, 32] on icon "down" at bounding box center [45, 31] width 2 height 1
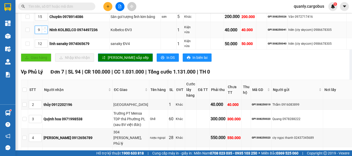
type input "8"
click at [118, 62] on button "[PERSON_NAME] sắp xếp" at bounding box center [125, 58] width 55 height 8
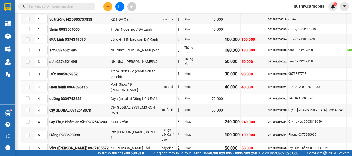
scroll to position [122, 0]
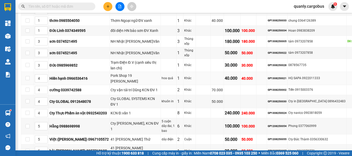
click at [268, 81] on div "GP1308250021" at bounding box center [277, 79] width 19 height 4
copy div "GP1308250021"
click at [66, 7] on input "text" at bounding box center [58, 7] width 61 height 6
paste input "GP1308250021"
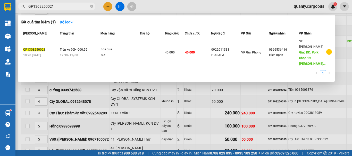
type input "GP1308250021"
click at [147, 52] on td at bounding box center [152, 52] width 25 height 29
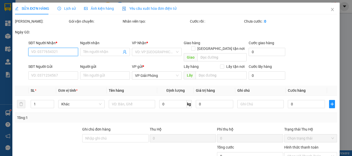
type input "0966536416"
type input "Hiền hạnh"
type input "Pork Shop 19 [PERSON_NAME]"
type input "0922011333"
type input "HQ SAPA"
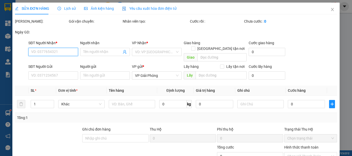
type input "40.000"
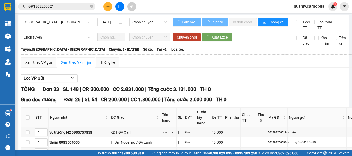
click at [60, 6] on input "GP1308250021" at bounding box center [58, 7] width 61 height 6
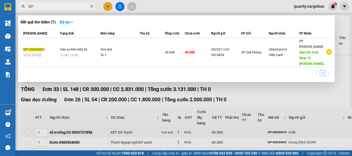
type input "G"
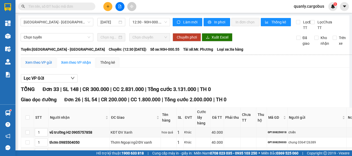
click at [38, 65] on div "Xem theo VP gửi" at bounding box center [38, 63] width 27 height 6
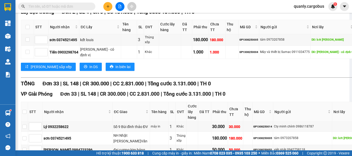
scroll to position [206, 0]
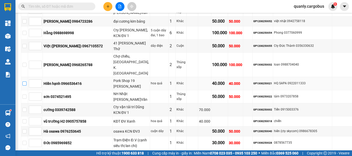
click at [26, 86] on input "checkbox" at bounding box center [24, 84] width 4 height 4
checkbox input "true"
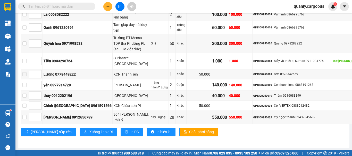
scroll to position [785, 0]
click at [89, 130] on span "Xuống kho gửi" at bounding box center [100, 132] width 23 height 6
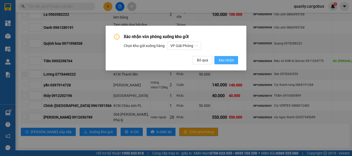
click at [232, 57] on span "Xác nhận" at bounding box center [225, 60] width 15 height 6
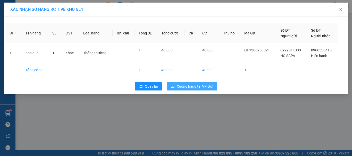
click at [186, 86] on span "Xuống hàng tại VP Gửi" at bounding box center [195, 87] width 36 height 6
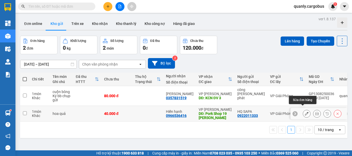
click at [305, 112] on icon at bounding box center [307, 114] width 4 height 4
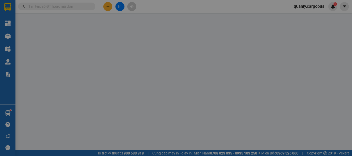
type input "0966536416"
type input "Hiền hạnh"
type input "Pork Shop 19 [PERSON_NAME]"
type input "0922011333"
type input "HQ SAPA"
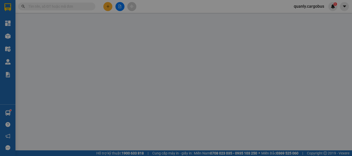
type input "40.000"
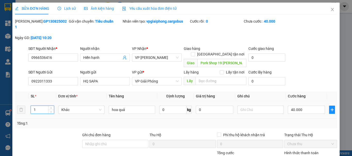
click at [39, 106] on input "1" at bounding box center [42, 110] width 23 height 8
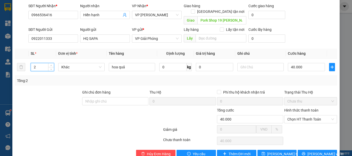
scroll to position [44, 0]
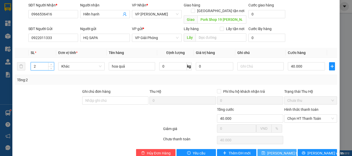
type input "2"
click at [274, 151] on span "[PERSON_NAME] thay đổi" at bounding box center [287, 154] width 41 height 6
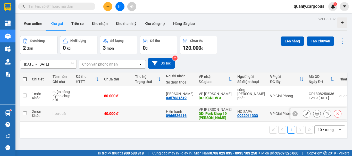
click at [25, 112] on input "checkbox" at bounding box center [25, 114] width 4 height 4
checkbox input "true"
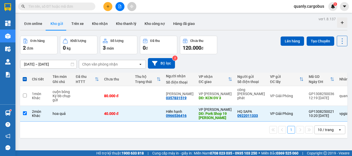
click at [289, 36] on div "Lên hàng Tạo Chuyến" at bounding box center [314, 41] width 67 height 11
click at [289, 41] on button "Lên hàng" at bounding box center [292, 41] width 23 height 9
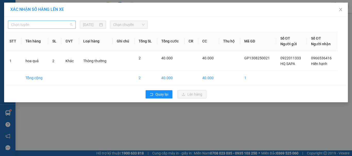
click at [41, 26] on span "Chọn tuyến" at bounding box center [42, 25] width 62 height 8
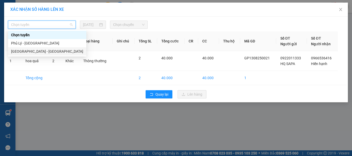
click at [31, 51] on div "[GEOGRAPHIC_DATA] - [GEOGRAPHIC_DATA]" at bounding box center [47, 52] width 72 height 6
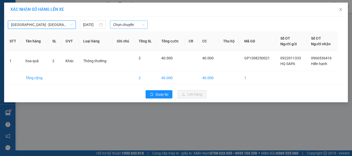
click at [127, 24] on span "Chọn chuyến" at bounding box center [129, 25] width 32 height 8
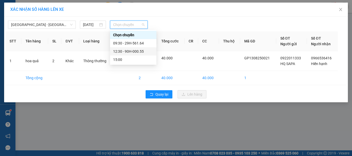
click at [129, 51] on div "12:30 - 90H-000.55" at bounding box center [133, 52] width 40 height 6
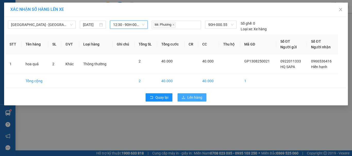
click at [189, 97] on span "Lên hàng" at bounding box center [194, 98] width 15 height 6
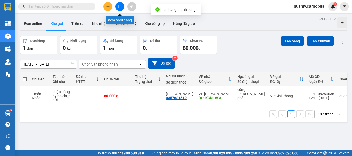
click at [121, 4] on button at bounding box center [119, 6] width 9 height 9
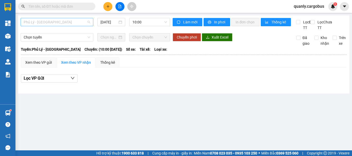
click at [56, 22] on span "Phủ Lý - [GEOGRAPHIC_DATA]" at bounding box center [57, 22] width 66 height 8
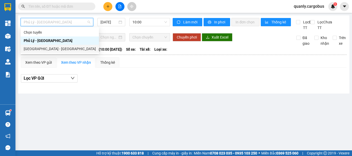
click at [42, 47] on div "[GEOGRAPHIC_DATA] - [GEOGRAPHIC_DATA]" at bounding box center [60, 49] width 72 height 6
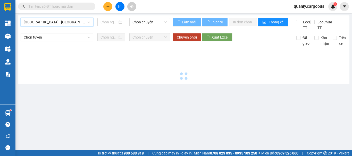
type input "[DATE]"
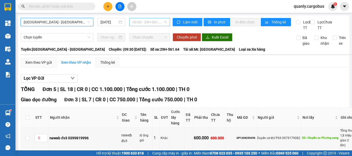
click at [141, 22] on span "09:30 - 29H-561.64" at bounding box center [149, 22] width 35 height 8
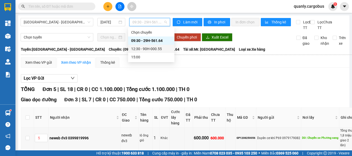
click at [150, 49] on div "12:30 - 90H-000.55" at bounding box center [151, 49] width 40 height 6
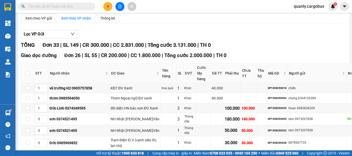
scroll to position [103, 0]
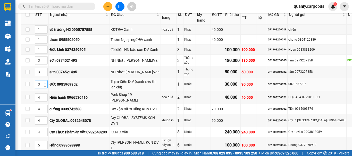
click at [47, 85] on span "Increase Value" at bounding box center [45, 83] width 6 height 5
type input "4"
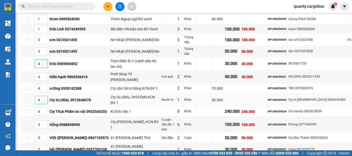
scroll to position [129, 0]
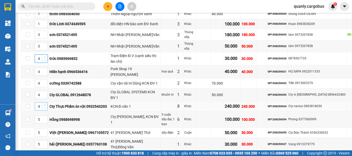
click at [45, 109] on icon "down" at bounding box center [45, 108] width 2 height 2
type input "3"
click at [45, 98] on span "down" at bounding box center [44, 96] width 3 height 3
type input "3"
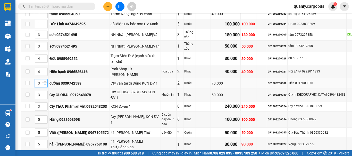
click at [45, 86] on icon "down" at bounding box center [45, 85] width 2 height 2
type input "3"
click at [47, 76] on span "Decrease Value" at bounding box center [45, 73] width 6 height 5
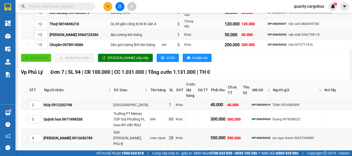
scroll to position [386, 0]
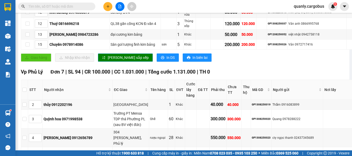
click at [118, 61] on span "[PERSON_NAME] sắp xếp" at bounding box center [128, 58] width 41 height 6
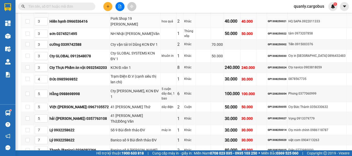
scroll to position [129, 0]
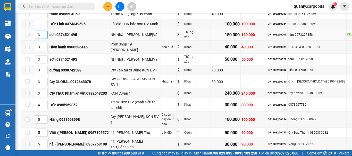
click at [46, 38] on span "down" at bounding box center [44, 36] width 3 height 3
type input "2"
click at [45, 62] on icon "down" at bounding box center [45, 61] width 2 height 2
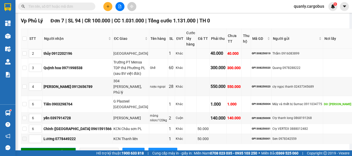
scroll to position [438, 0]
click at [113, 9] on span "[PERSON_NAME] sắp xếp" at bounding box center [128, 6] width 41 height 6
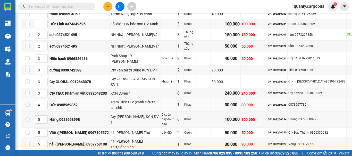
scroll to position [155, 0]
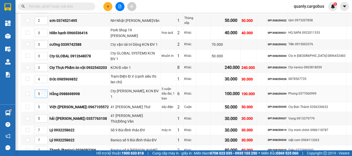
click at [46, 97] on icon "down" at bounding box center [45, 96] width 2 height 2
type input "4"
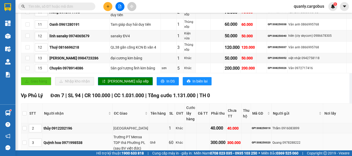
scroll to position [438, 0]
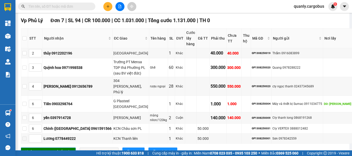
click at [117, 9] on span "[PERSON_NAME] sắp xếp" at bounding box center [128, 6] width 41 height 6
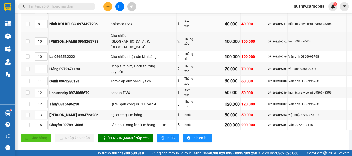
scroll to position [361, 0]
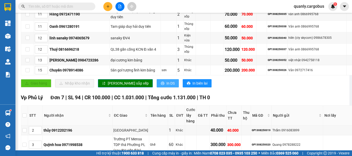
click at [166, 86] on span "In DS" at bounding box center [170, 84] width 8 height 6
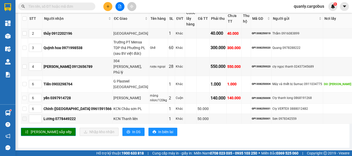
scroll to position [586, 0]
click at [132, 132] on span "In DS" at bounding box center [136, 132] width 8 height 6
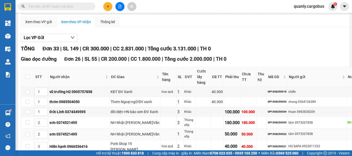
scroll to position [0, 0]
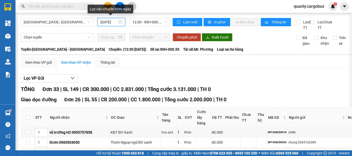
click at [112, 22] on input "[DATE]" at bounding box center [108, 22] width 17 height 6
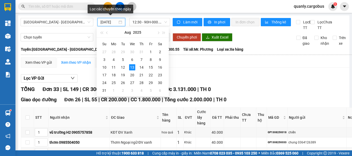
click at [106, 21] on input "[DATE]" at bounding box center [108, 22] width 17 height 6
click at [104, 23] on input "[DATE]" at bounding box center [108, 22] width 17 height 6
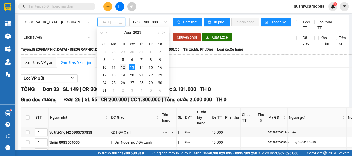
click at [122, 68] on div "12" at bounding box center [123, 67] width 6 height 6
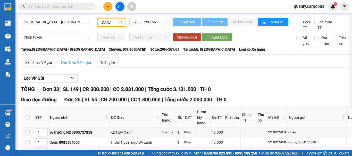
type input "12/08/2025"
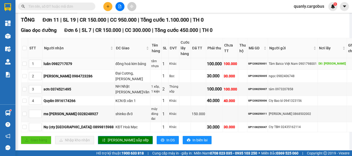
scroll to position [77, 0]
